Goal: Communication & Community: Answer question/provide support

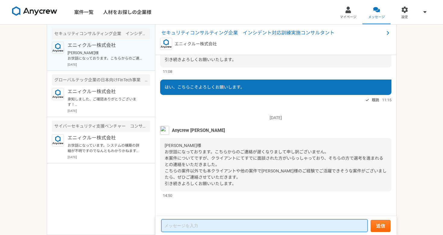
click at [227, 223] on textarea at bounding box center [265, 225] width 206 height 13
type textarea "承知しました。引き続きよろしくお願いいたします。"
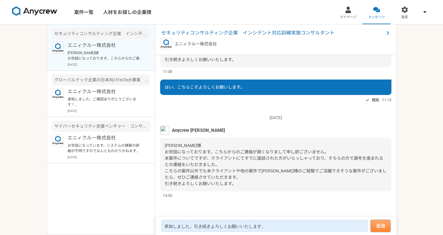
click at [380, 222] on button "送信" at bounding box center [381, 225] width 20 height 12
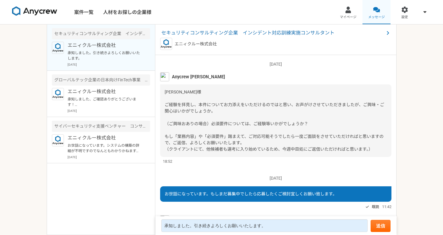
click at [376, 11] on div at bounding box center [376, 9] width 7 height 7
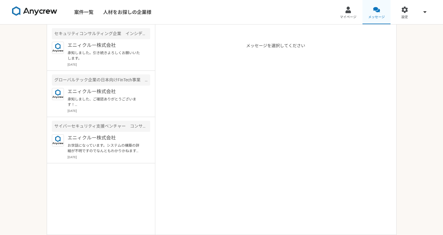
click at [376, 11] on div at bounding box center [376, 9] width 7 height 7
click at [108, 51] on p "承知しました。引き続きよろしくお願いいたします。" at bounding box center [105, 55] width 75 height 11
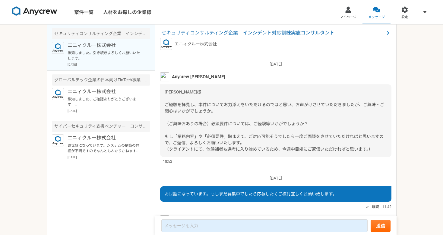
click at [367, 149] on span "[PERSON_NAME]様 ご経験を拝見し、本件についてお力添えをいただけるのではと思い、お声がけさせていただきましたが、ご興味・ご関心はいかがでしょうか。…" at bounding box center [275, 120] width 220 height 62
click at [130, 52] on p "承知しました。引き続きよろしくお願いいたします。" at bounding box center [105, 55] width 75 height 11
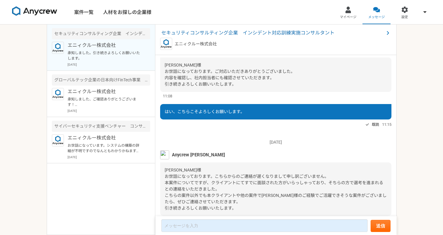
scroll to position [406, 0]
